Goal: Task Accomplishment & Management: Use online tool/utility

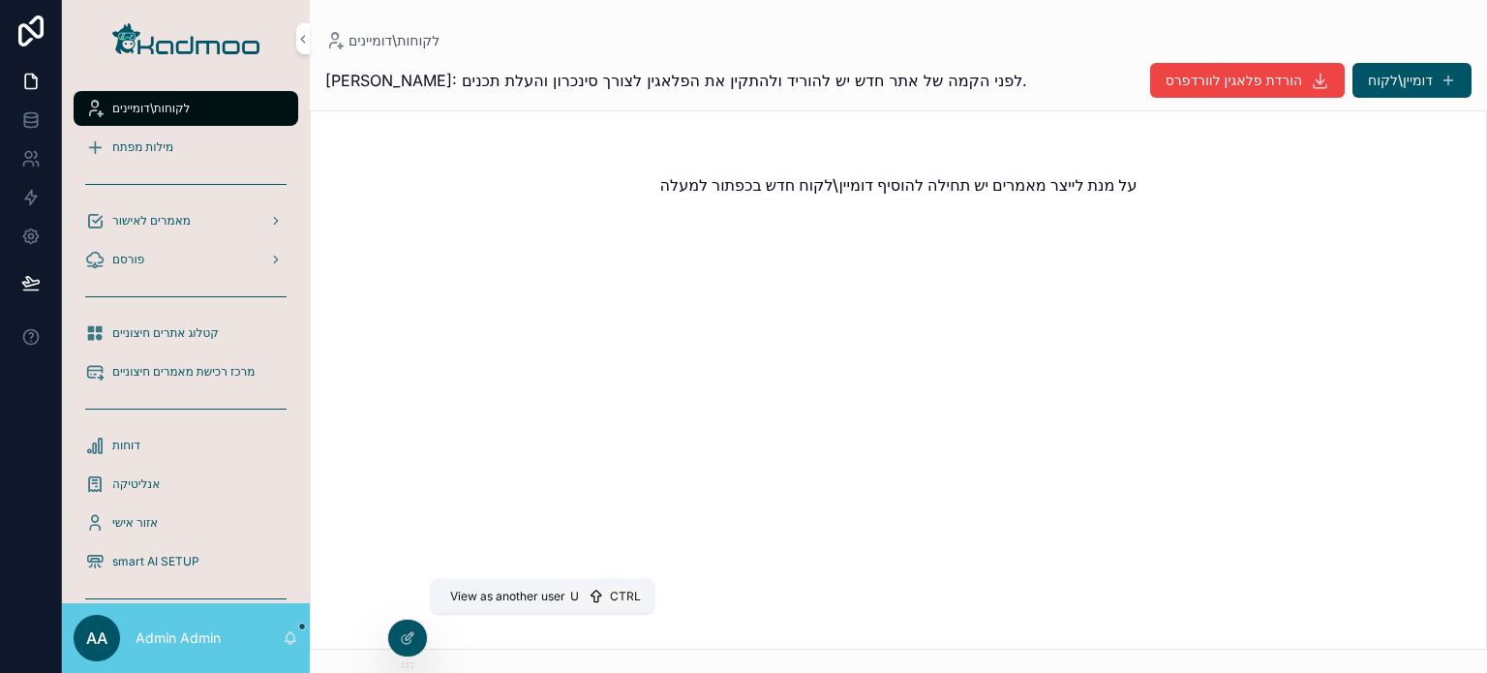
click at [0, 0] on icon at bounding box center [0, 0] width 0 height 0
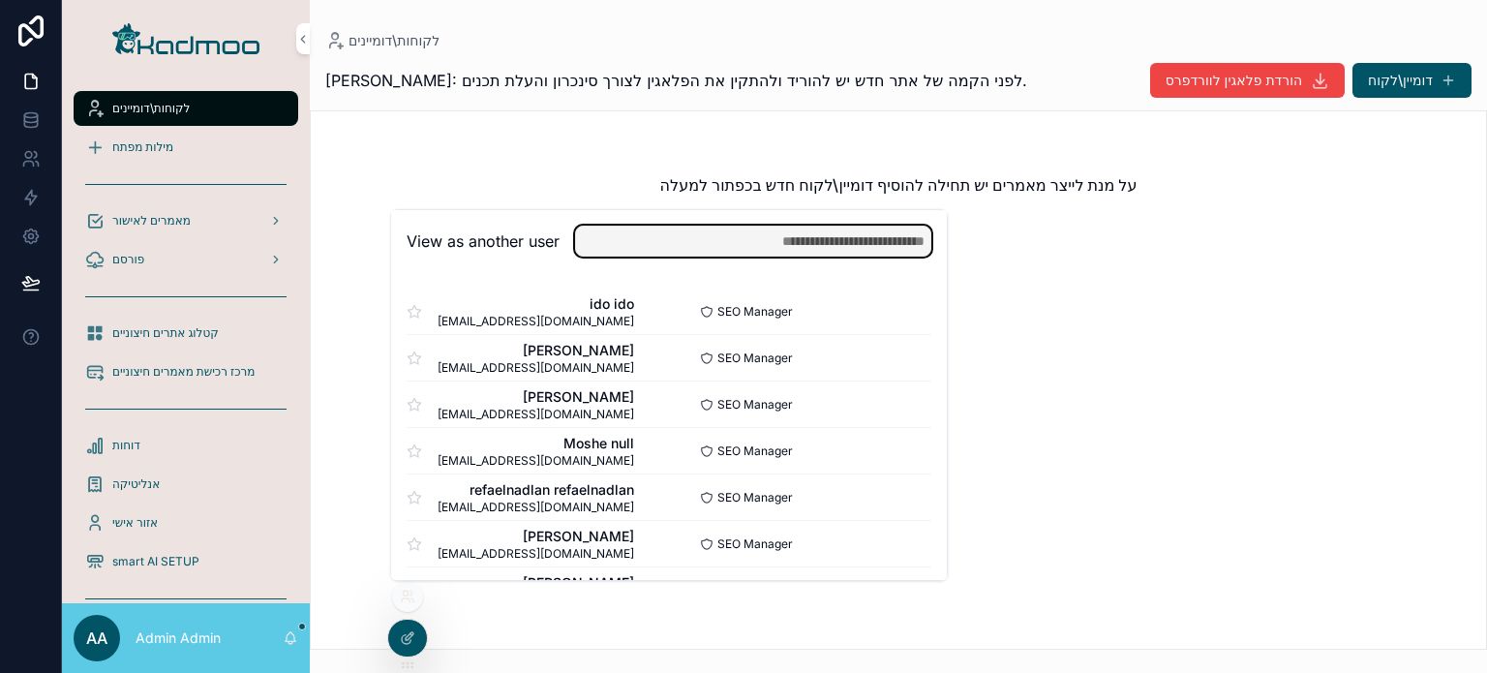
click at [720, 240] on input "text" at bounding box center [753, 241] width 356 height 31
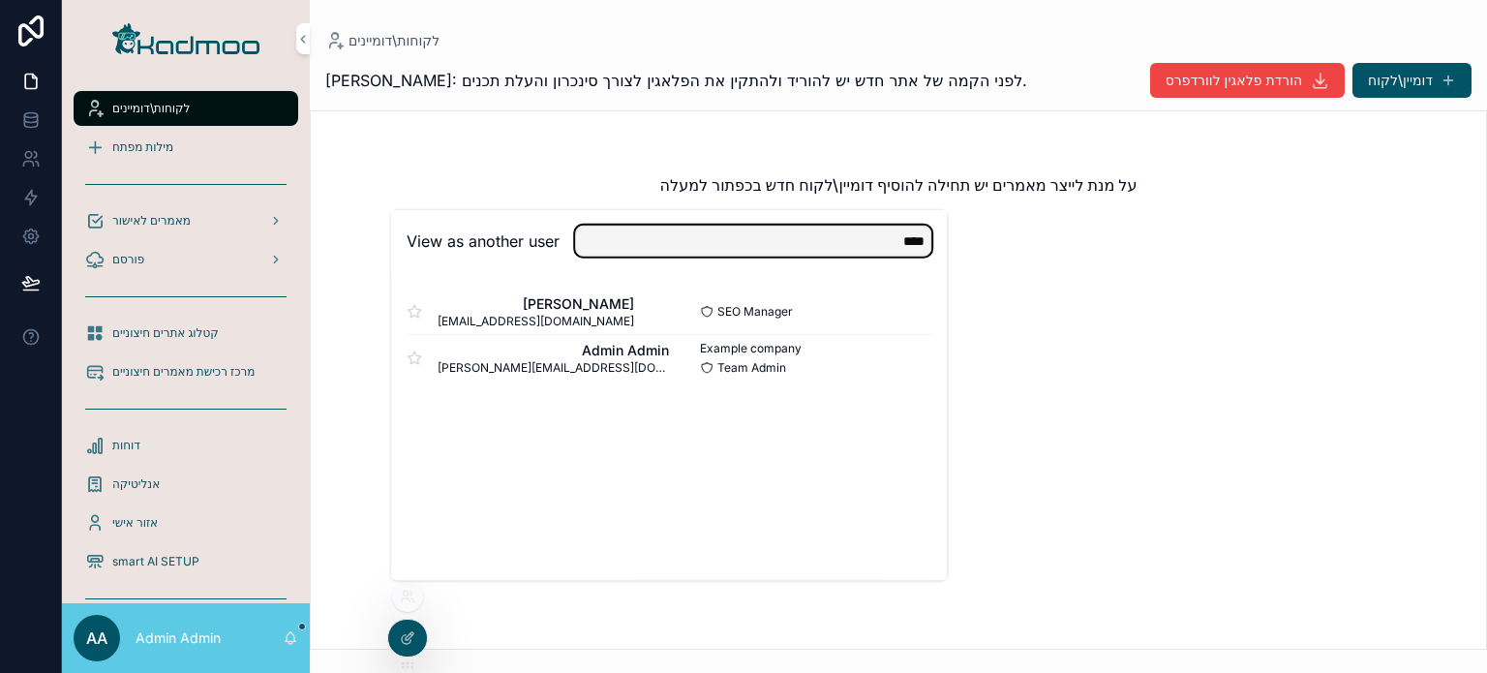
type input "**********"
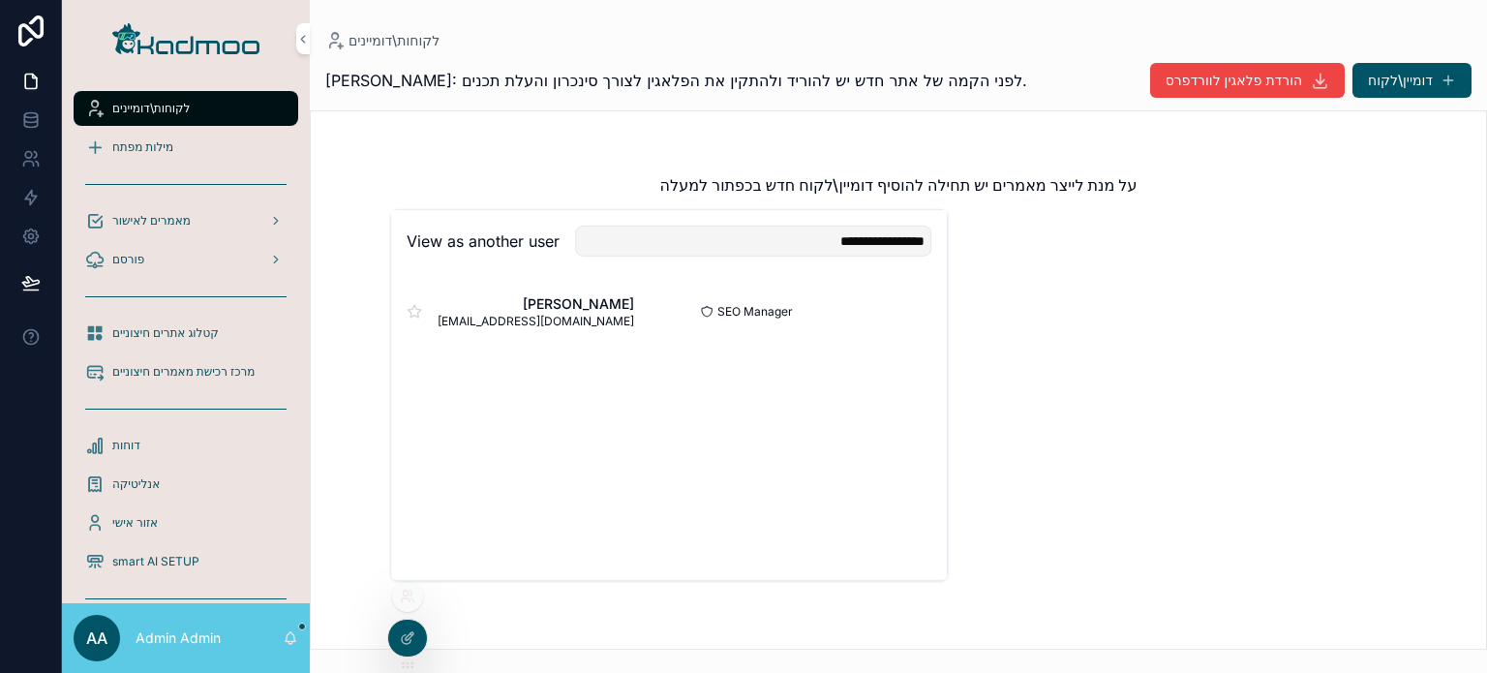
click at [0, 0] on button "Select" at bounding box center [0, 0] width 0 height 0
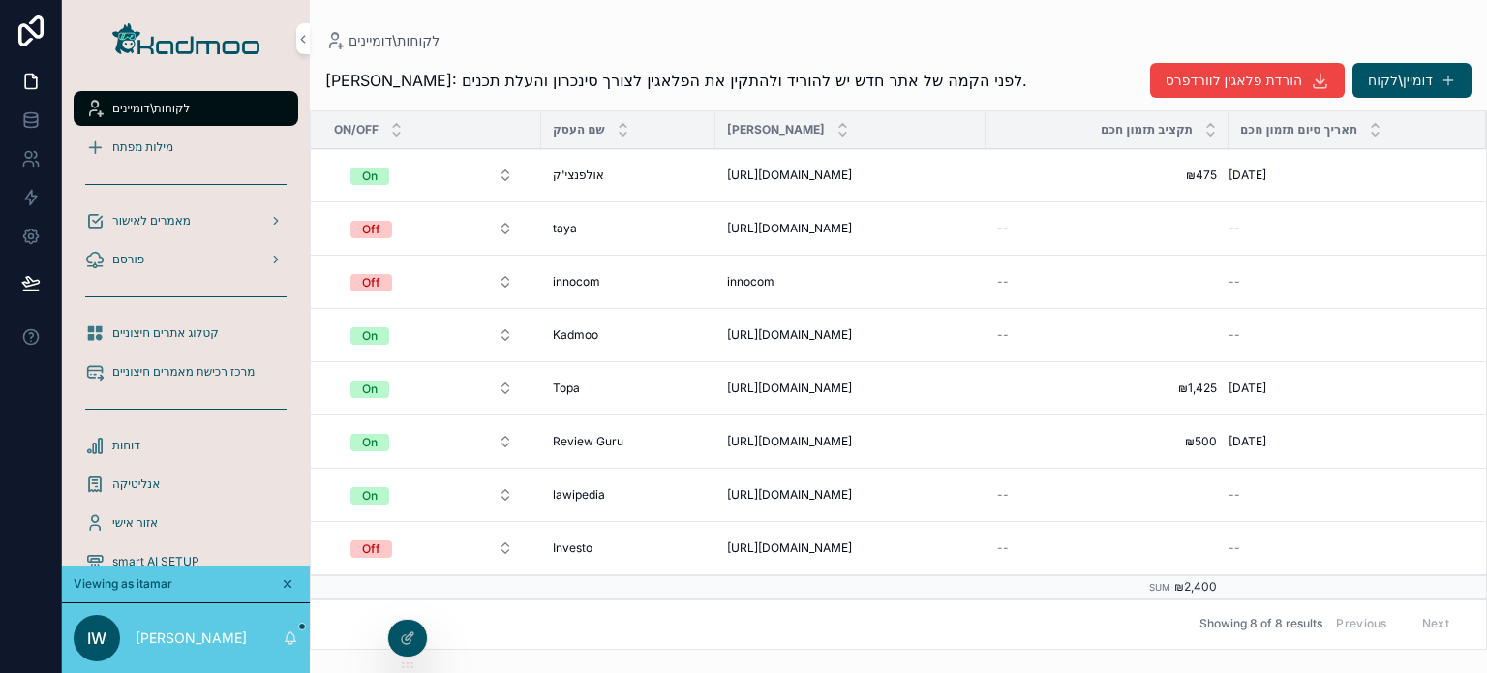
click at [0, 0] on span "תזמון אוטומטי חכם" at bounding box center [0, 0] width 0 height 0
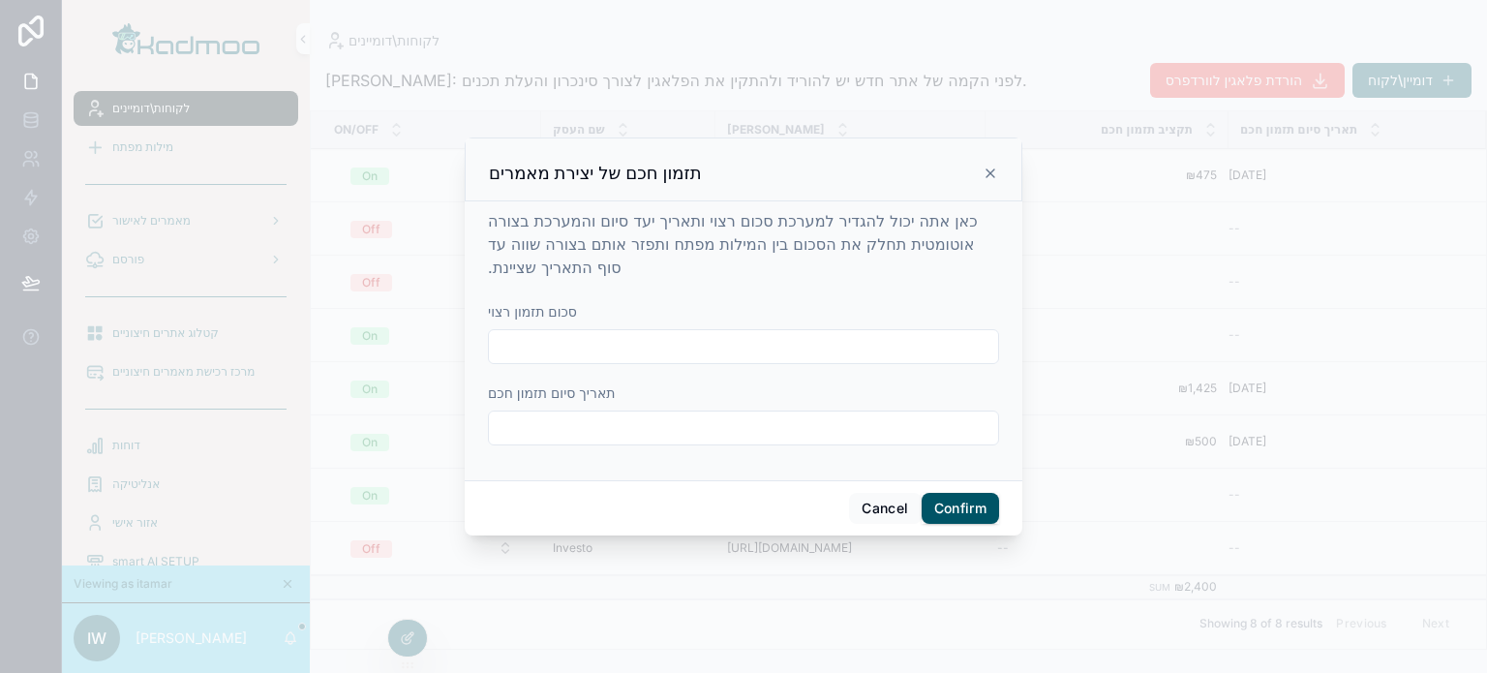
click at [987, 173] on icon at bounding box center [990, 173] width 15 height 15
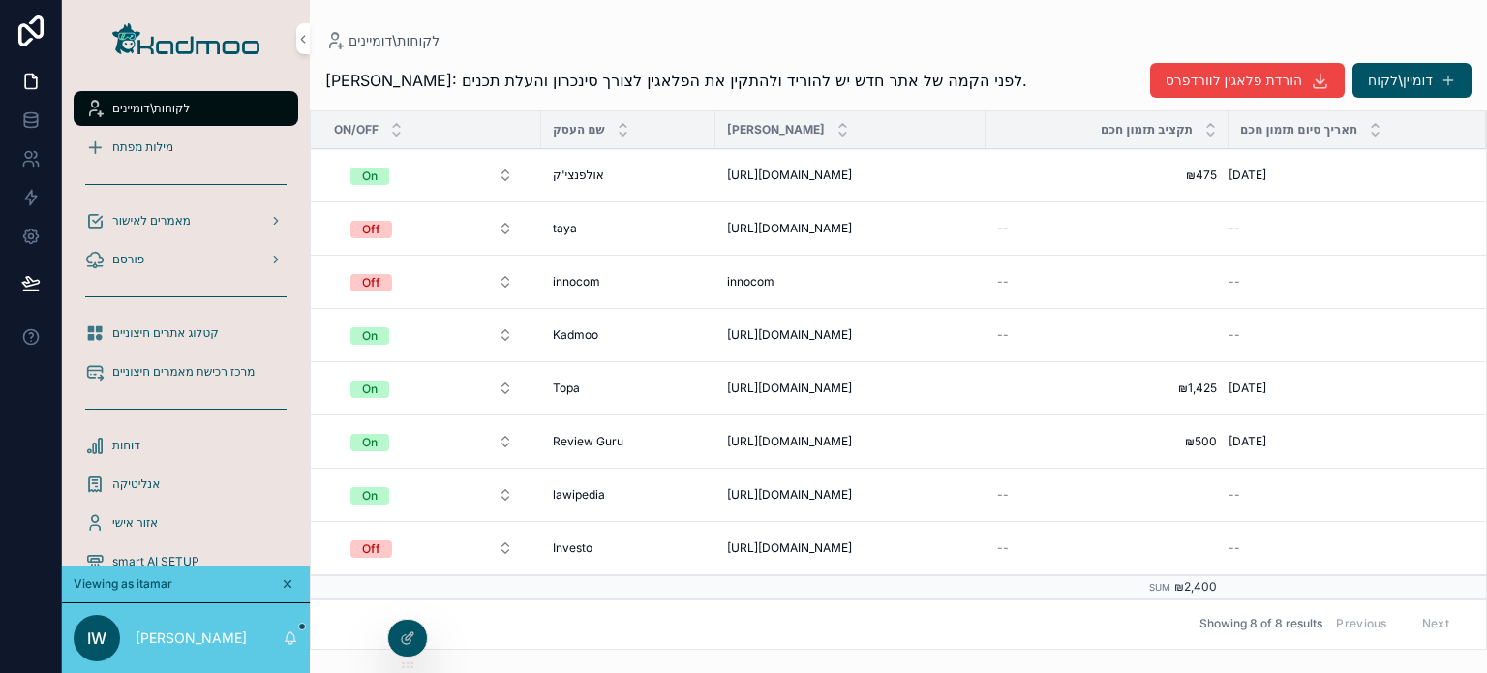
click at [0, 0] on span "הקמה אוטומטית של מילות מפתח" at bounding box center [0, 0] width 0 height 0
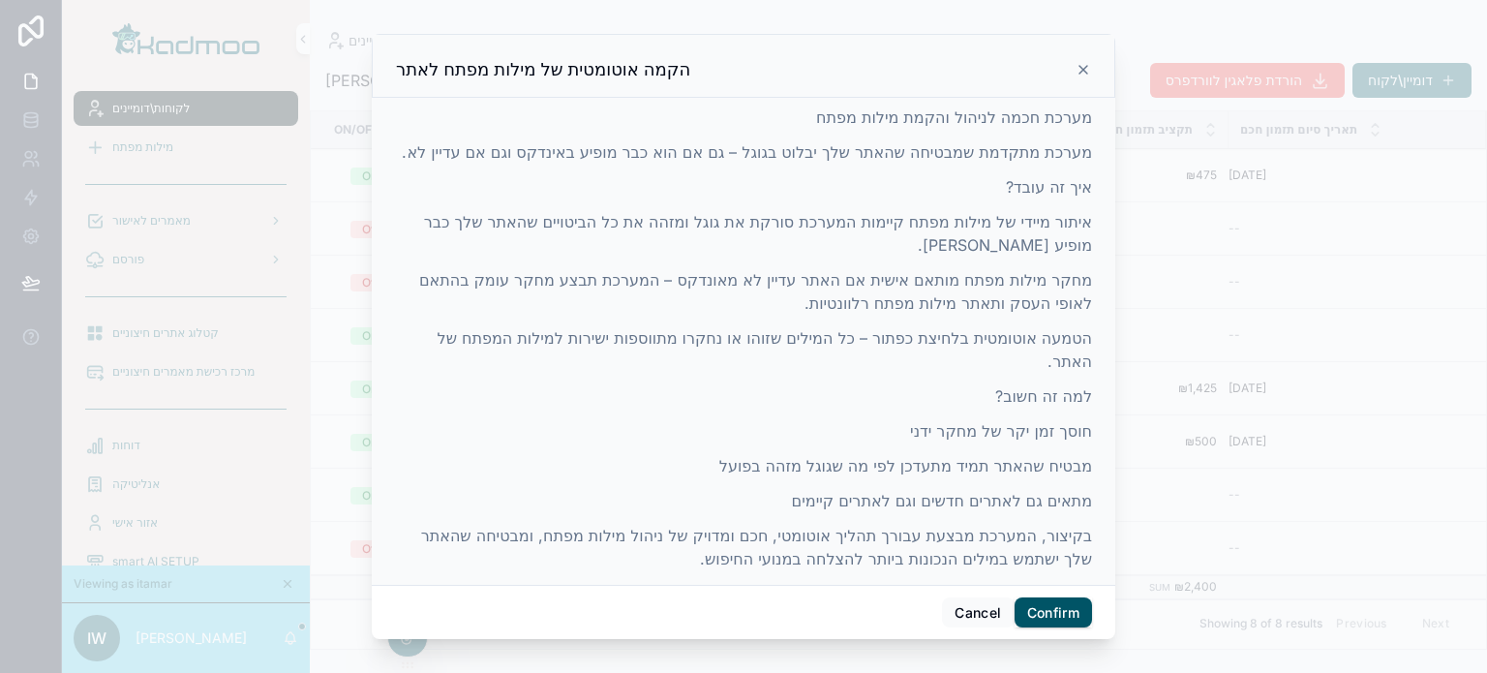
click at [1087, 69] on icon at bounding box center [1083, 69] width 15 height 15
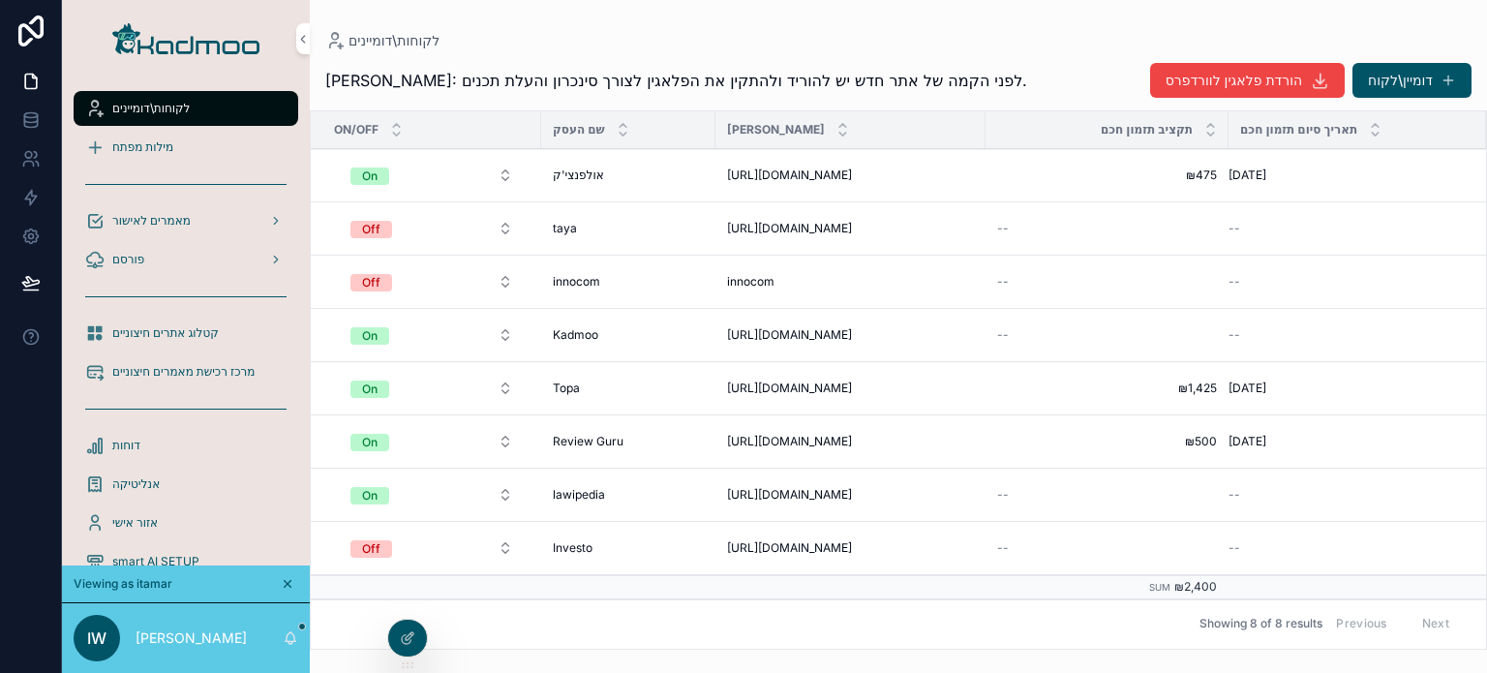
click at [0, 0] on span "הקמה אוטומטית של מילות מפתח" at bounding box center [0, 0] width 0 height 0
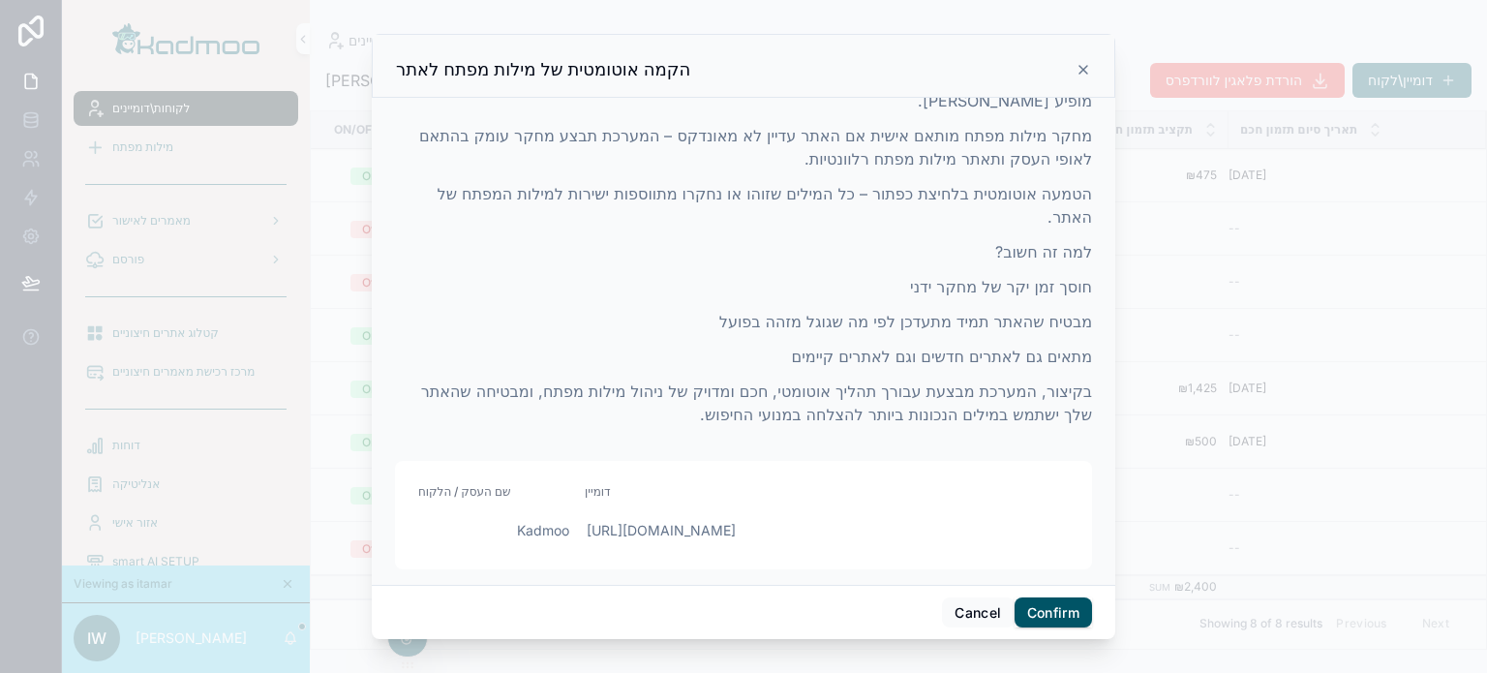
scroll to position [166, 0]
click at [1049, 621] on button "Confirm" at bounding box center [1053, 612] width 77 height 31
